Goal: Transaction & Acquisition: Purchase product/service

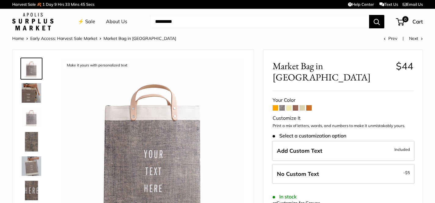
click at [27, 118] on img at bounding box center [32, 118] width 20 height 20
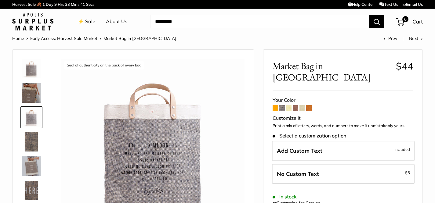
click at [35, 140] on img at bounding box center [32, 142] width 20 height 20
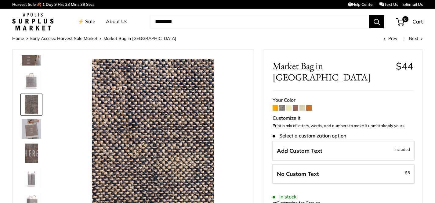
click at [33, 128] on img at bounding box center [32, 129] width 20 height 20
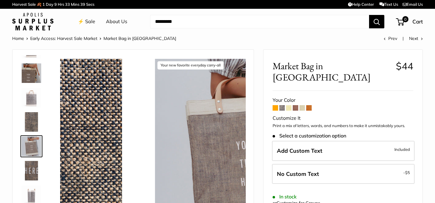
scroll to position [19, 0]
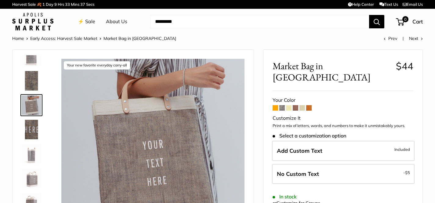
click at [33, 157] on img at bounding box center [32, 154] width 20 height 20
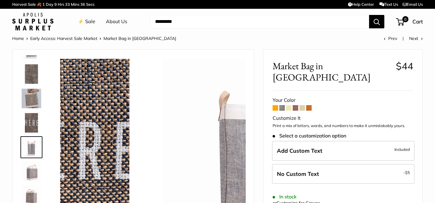
click at [33, 157] on img at bounding box center [32, 148] width 20 height 20
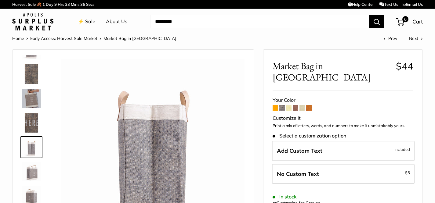
scroll to position [112, 0]
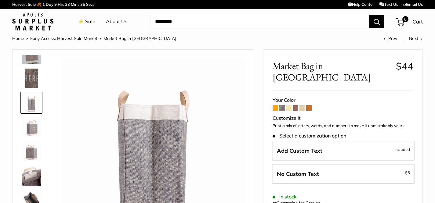
click at [32, 154] on img at bounding box center [32, 152] width 20 height 20
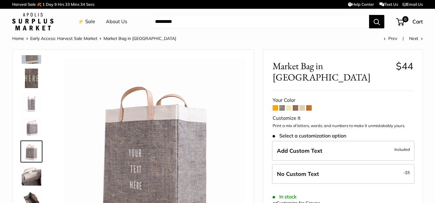
click at [33, 174] on img at bounding box center [32, 176] width 20 height 20
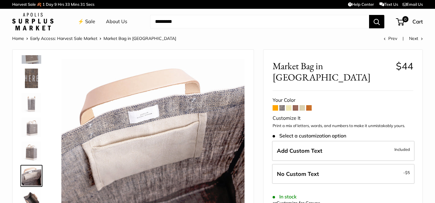
scroll to position [46, 0]
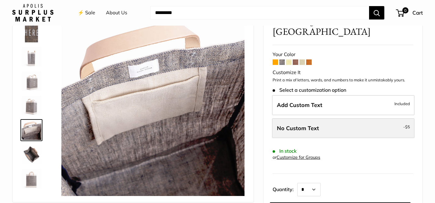
click at [328, 119] on label "No Custom Text - $5" at bounding box center [343, 128] width 142 height 20
click at [327, 121] on label "No Custom Text - $5" at bounding box center [343, 128] width 142 height 20
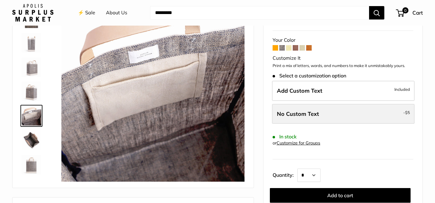
scroll to position [62, 0]
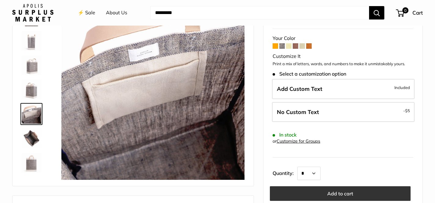
click at [331, 186] on button "Add to cart" at bounding box center [340, 193] width 141 height 15
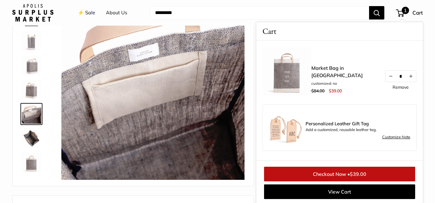
click at [249, 74] on div "Make it yours with personalized text Our first every Chambray Jute bag... Seal …" at bounding box center [133, 87] width 241 height 198
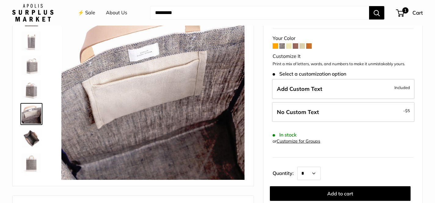
click at [275, 43] on span at bounding box center [274, 45] width 5 height 5
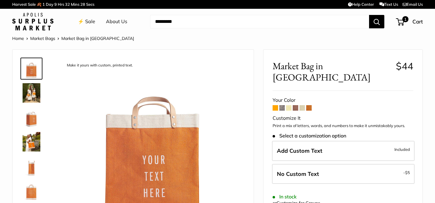
click at [31, 92] on img at bounding box center [32, 93] width 20 height 20
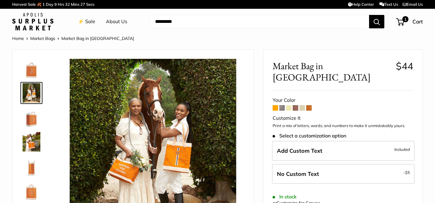
click at [31, 123] on img at bounding box center [32, 118] width 20 height 20
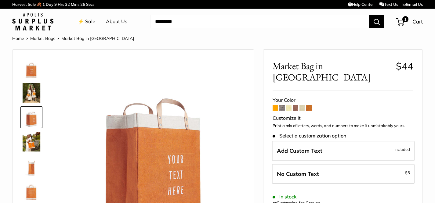
click at [32, 160] on img at bounding box center [32, 167] width 20 height 20
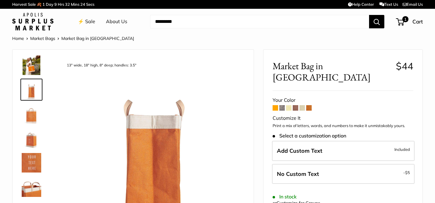
click at [28, 112] on img at bounding box center [32, 114] width 20 height 20
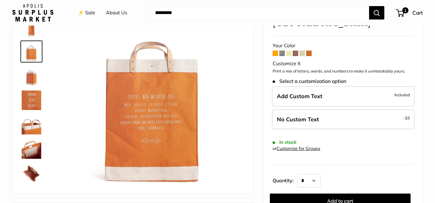
scroll to position [55, 0]
click at [33, 125] on img at bounding box center [32, 125] width 20 height 20
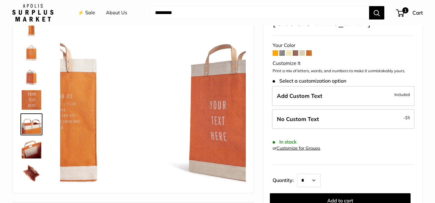
scroll to position [117, 0]
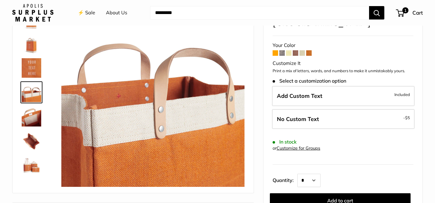
click at [34, 116] on img at bounding box center [32, 117] width 20 height 20
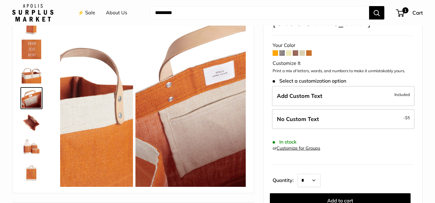
scroll to position [137, 0]
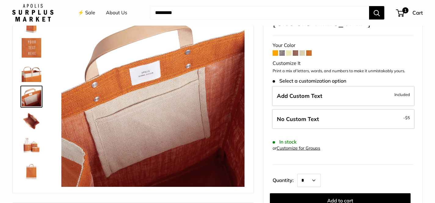
click at [29, 149] on img at bounding box center [32, 146] width 20 height 20
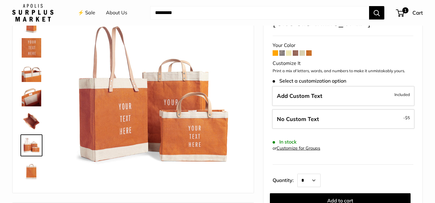
click at [30, 174] on img at bounding box center [32, 170] width 20 height 20
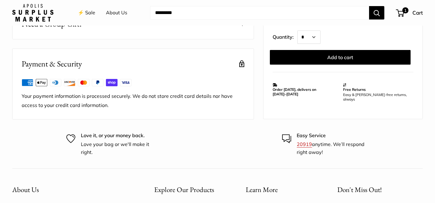
scroll to position [0, 0]
